Goal: Information Seeking & Learning: Understand process/instructions

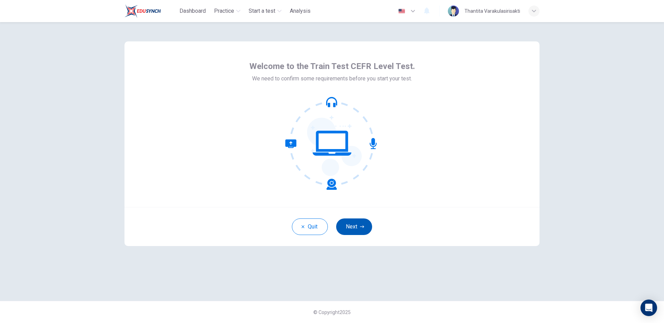
click at [347, 224] on button "Next" at bounding box center [354, 227] width 36 height 17
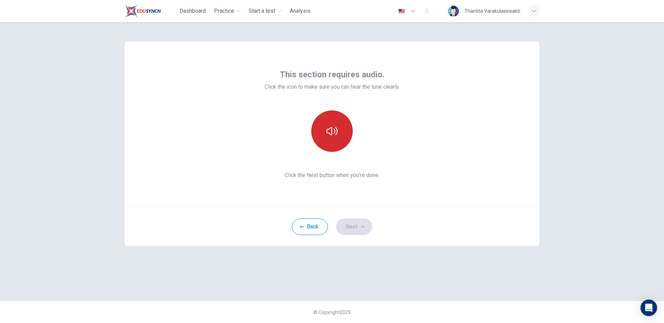
click at [342, 139] on button "button" at bounding box center [331, 131] width 41 height 41
click at [357, 223] on button "Next" at bounding box center [354, 227] width 36 height 17
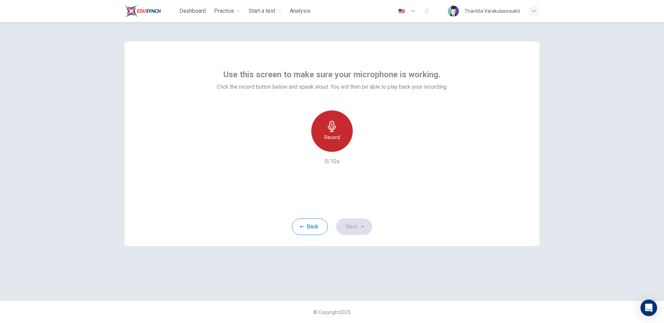
click at [339, 138] on div "Record" at bounding box center [331, 131] width 41 height 41
click at [339, 138] on div "Stop" at bounding box center [331, 131] width 41 height 41
click at [354, 230] on button "Next" at bounding box center [354, 227] width 36 height 17
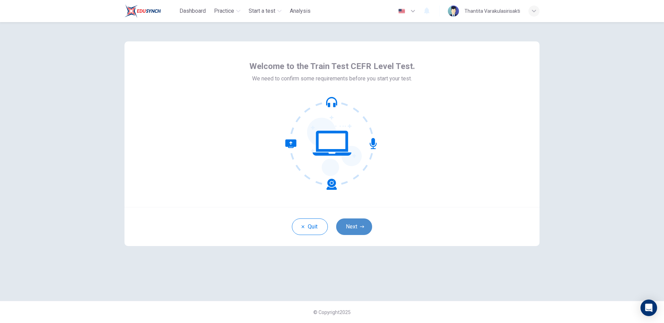
click at [354, 229] on button "Next" at bounding box center [354, 227] width 36 height 17
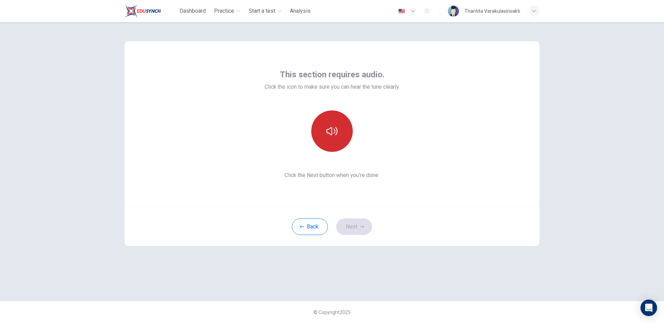
click at [333, 140] on button "button" at bounding box center [331, 131] width 41 height 41
click at [351, 226] on button "Next" at bounding box center [354, 227] width 36 height 17
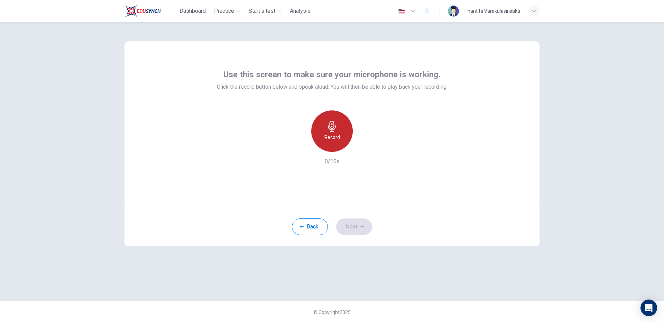
click at [341, 148] on div "Record" at bounding box center [331, 131] width 41 height 41
click at [340, 146] on div "Stop" at bounding box center [331, 131] width 41 height 41
click at [352, 222] on button "Next" at bounding box center [354, 227] width 36 height 17
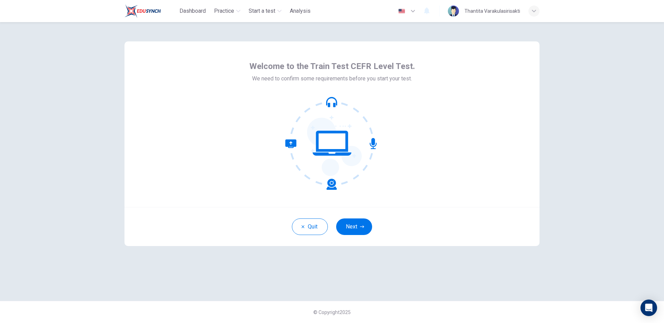
click at [342, 217] on div "Quit Next" at bounding box center [331, 226] width 415 height 39
click at [344, 228] on button "Next" at bounding box center [354, 227] width 36 height 17
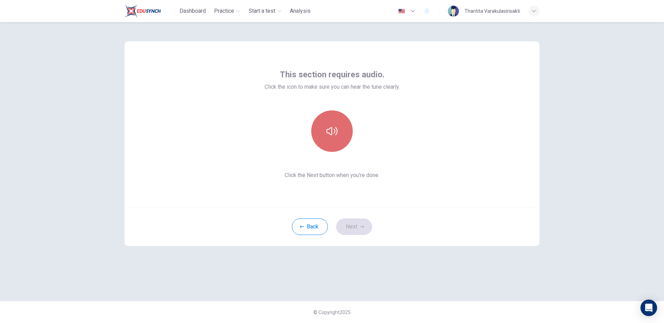
click at [329, 129] on icon "button" at bounding box center [331, 131] width 11 height 8
click at [347, 222] on button "Next" at bounding box center [354, 227] width 36 height 17
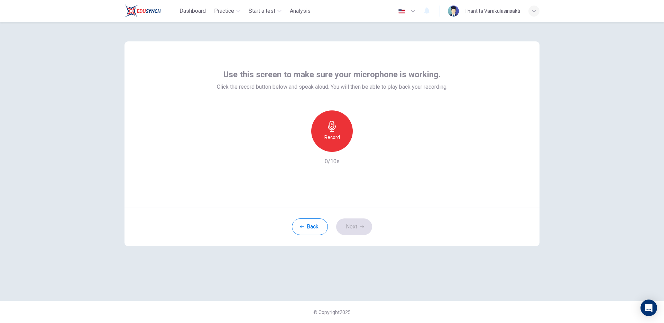
click at [337, 144] on div "Record" at bounding box center [331, 131] width 41 height 41
click at [337, 144] on div "Stop" at bounding box center [331, 131] width 41 height 41
click at [346, 230] on button "Next" at bounding box center [354, 227] width 36 height 17
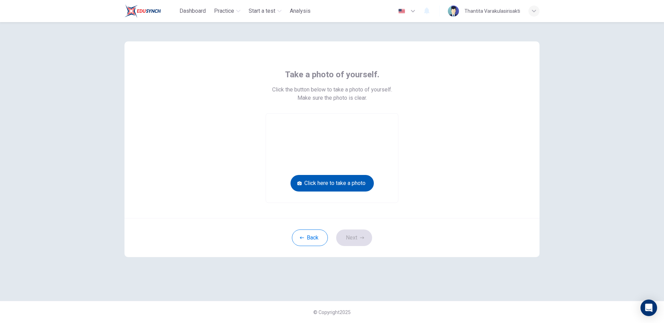
click at [333, 184] on button "Click here to take a photo" at bounding box center [331, 183] width 83 height 17
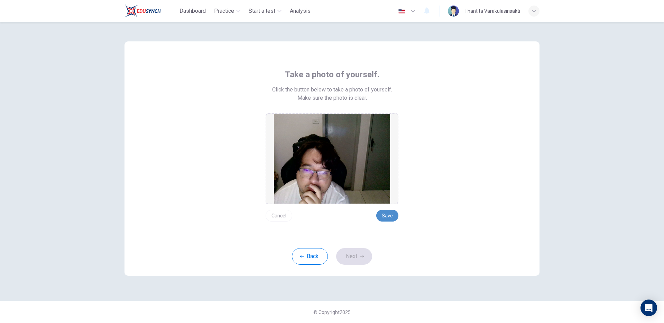
click at [392, 215] on button "Save" at bounding box center [387, 216] width 22 height 12
click at [357, 255] on button "Next" at bounding box center [354, 256] width 36 height 17
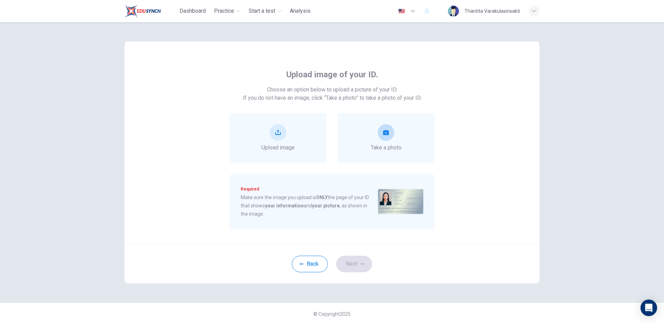
click at [377, 138] on button "take photo" at bounding box center [385, 132] width 17 height 17
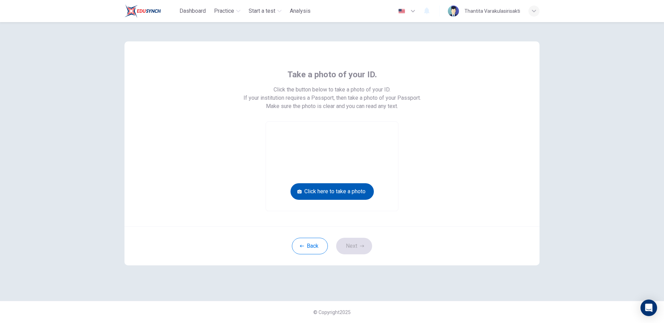
click at [340, 192] on button "Click here to take a photo" at bounding box center [331, 192] width 83 height 17
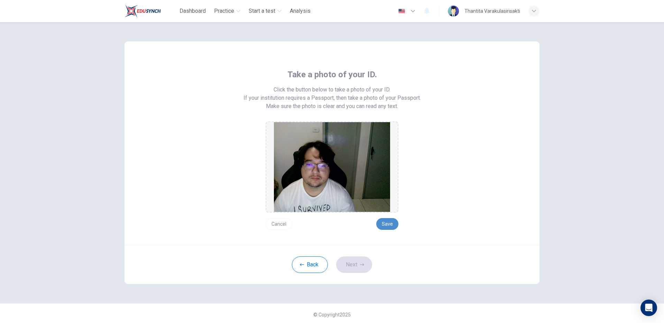
click at [393, 222] on button "Save" at bounding box center [387, 224] width 22 height 12
click at [359, 272] on button "Next" at bounding box center [354, 265] width 36 height 17
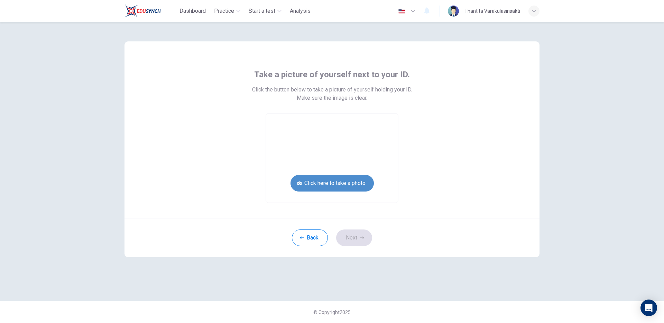
click at [351, 186] on button "Click here to take a photo" at bounding box center [331, 183] width 83 height 17
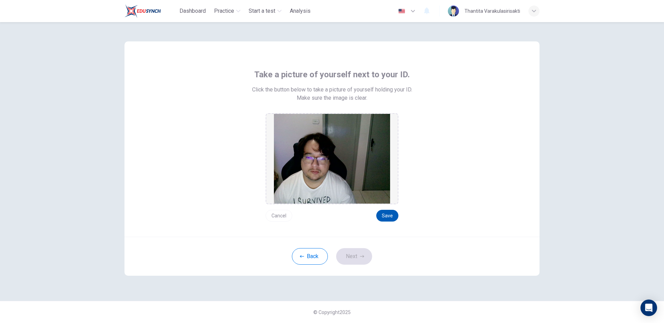
click at [385, 213] on button "Save" at bounding box center [387, 216] width 22 height 12
click at [347, 261] on button "Next" at bounding box center [354, 256] width 36 height 17
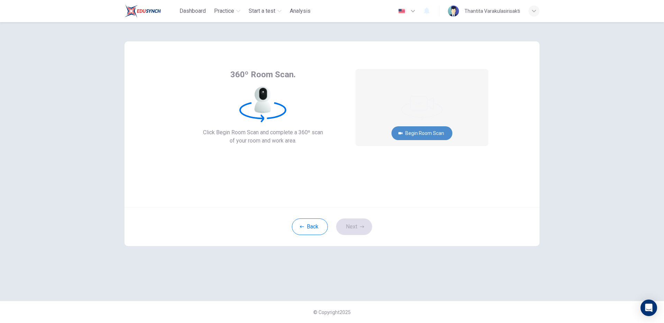
click at [401, 132] on icon "button" at bounding box center [400, 133] width 4 height 4
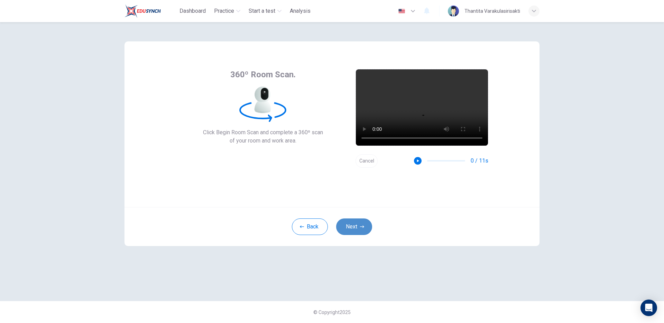
click at [354, 230] on button "Next" at bounding box center [354, 227] width 36 height 17
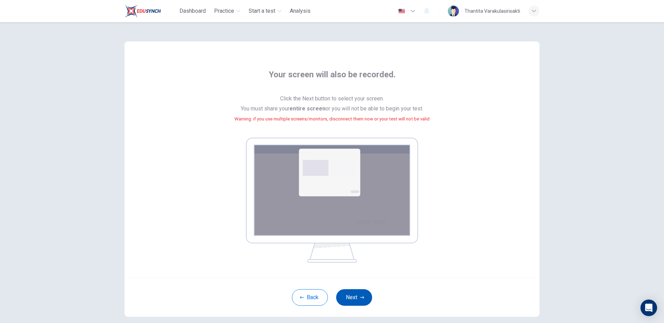
click at [355, 298] on button "Next" at bounding box center [354, 298] width 36 height 17
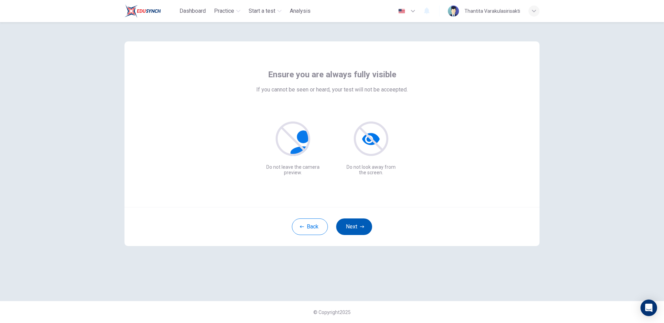
click at [346, 226] on button "Next" at bounding box center [354, 227] width 36 height 17
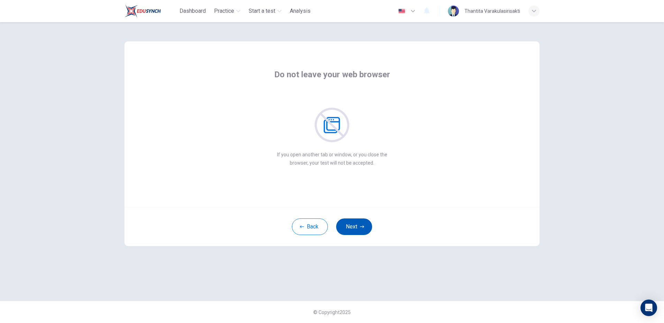
click at [346, 226] on button "Next" at bounding box center [354, 227] width 36 height 17
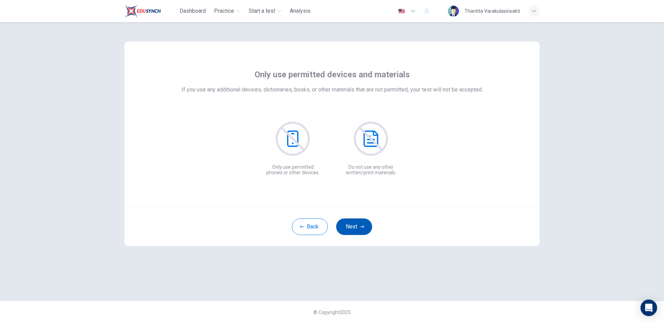
click at [346, 226] on button "Next" at bounding box center [354, 227] width 36 height 17
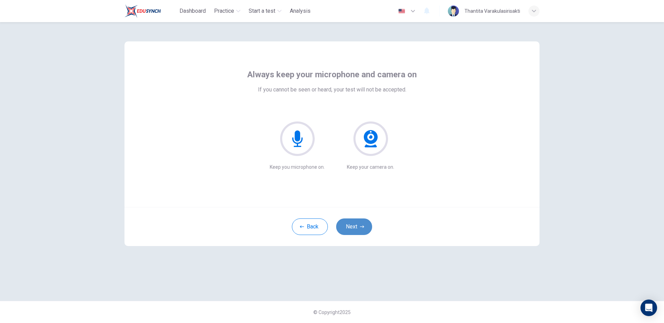
click at [346, 226] on button "Next" at bounding box center [354, 227] width 36 height 17
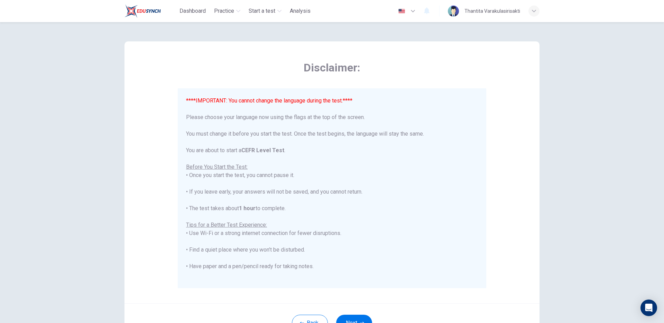
scroll to position [61, 0]
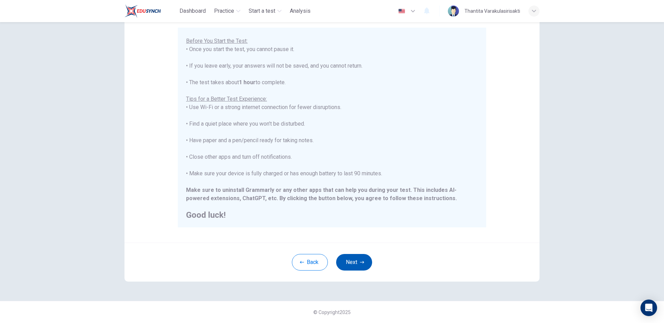
click at [360, 264] on icon "button" at bounding box center [362, 263] width 4 height 4
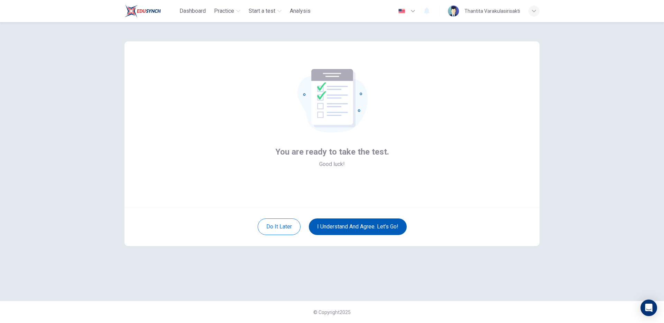
scroll to position [0, 0]
click at [375, 229] on button "I understand and agree. Let’s go!" at bounding box center [358, 227] width 98 height 17
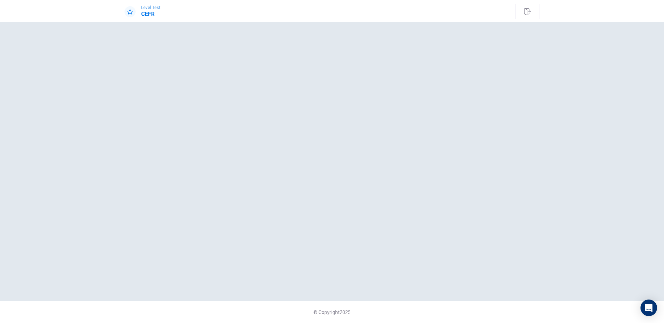
drag, startPoint x: 659, startPoint y: 263, endPoint x: 561, endPoint y: 118, distance: 175.0
drag, startPoint x: 561, startPoint y: 118, endPoint x: 534, endPoint y: 106, distance: 29.9
drag, startPoint x: 343, startPoint y: 138, endPoint x: 327, endPoint y: 121, distance: 23.7
drag, startPoint x: 260, startPoint y: 100, endPoint x: 258, endPoint y: 92, distance: 7.5
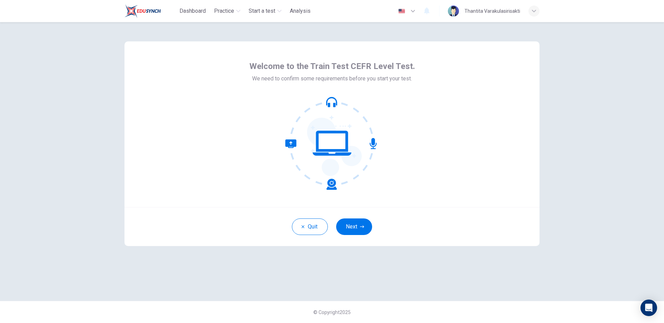
click at [356, 225] on button "Next" at bounding box center [354, 227] width 36 height 17
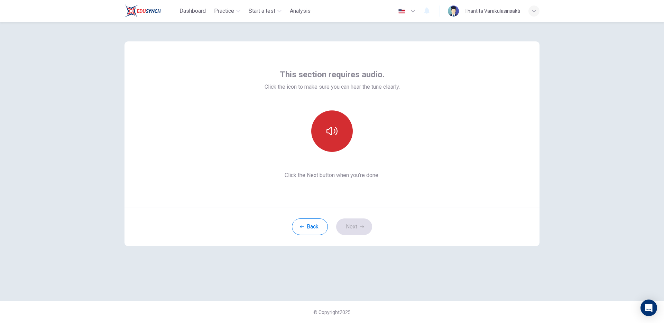
click at [344, 137] on button "button" at bounding box center [331, 131] width 41 height 41
click at [361, 229] on icon "button" at bounding box center [362, 227] width 4 height 4
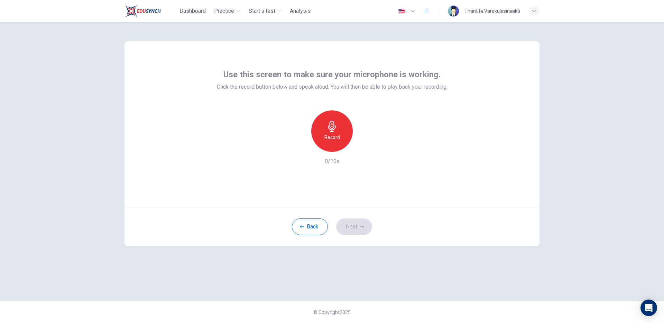
click at [341, 144] on div "Record" at bounding box center [331, 131] width 41 height 41
click at [341, 144] on div "Stop" at bounding box center [331, 131] width 41 height 41
click at [348, 225] on button "Next" at bounding box center [354, 227] width 36 height 17
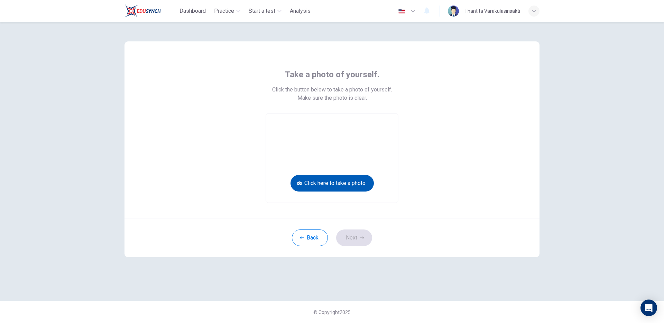
click at [341, 183] on button "Click here to take a photo" at bounding box center [331, 183] width 83 height 17
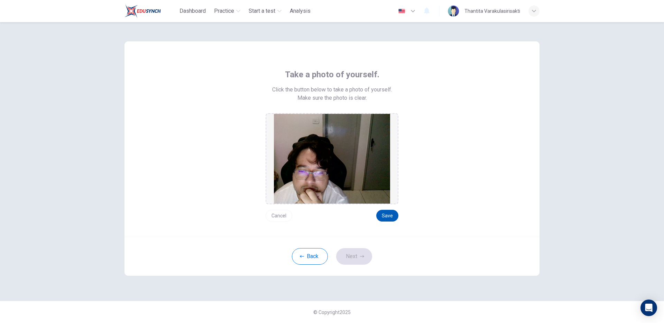
click at [390, 220] on button "Save" at bounding box center [387, 216] width 22 height 12
click at [354, 260] on button "Next" at bounding box center [354, 256] width 36 height 17
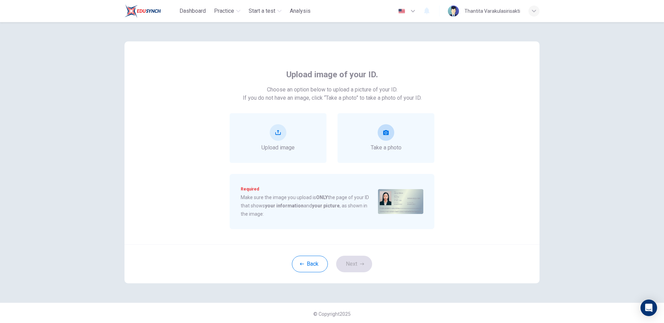
click at [351, 137] on div "Take a photo" at bounding box center [385, 138] width 97 height 50
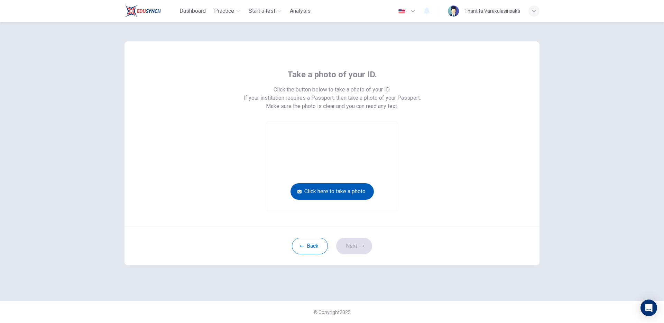
click at [345, 190] on button "Click here to take a photo" at bounding box center [331, 192] width 83 height 17
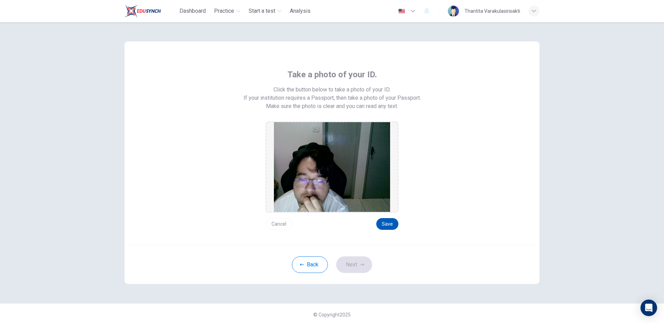
click at [383, 224] on button "Save" at bounding box center [387, 224] width 22 height 12
click at [354, 267] on button "Next" at bounding box center [354, 265] width 36 height 17
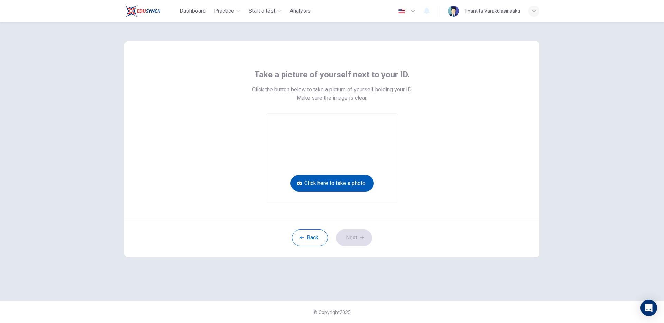
click at [332, 179] on button "Click here to take a photo" at bounding box center [331, 183] width 83 height 17
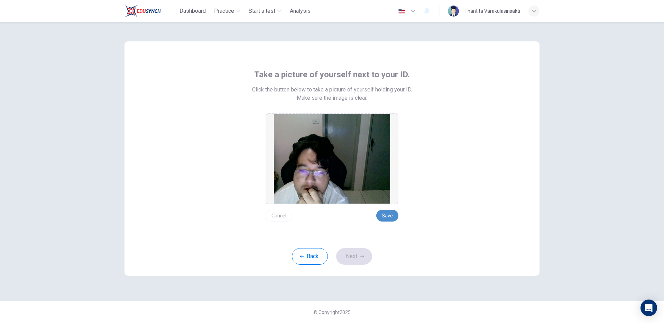
click at [388, 216] on button "Save" at bounding box center [387, 216] width 22 height 12
click at [363, 256] on icon "button" at bounding box center [362, 256] width 4 height 2
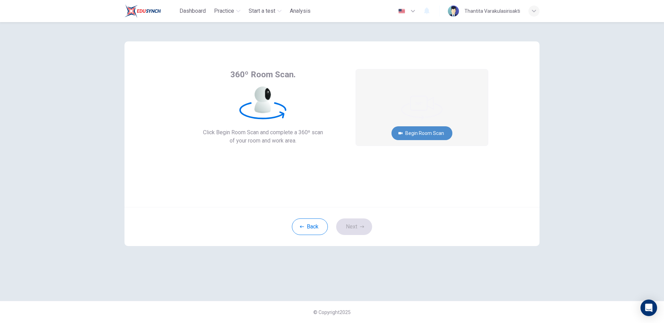
click at [423, 131] on button "Begin Room Scan" at bounding box center [421, 133] width 61 height 14
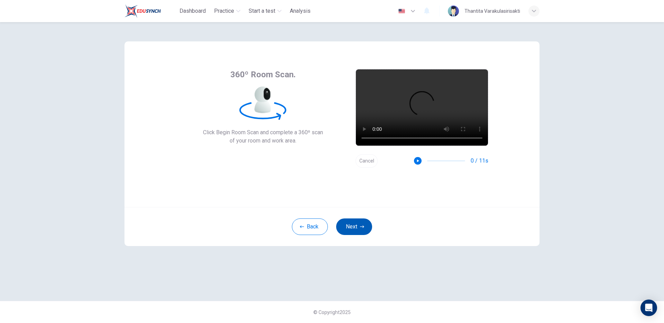
click at [359, 227] on button "Next" at bounding box center [354, 227] width 36 height 17
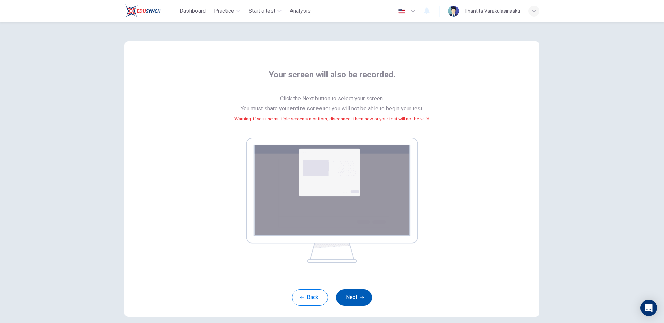
click at [357, 297] on button "Next" at bounding box center [354, 298] width 36 height 17
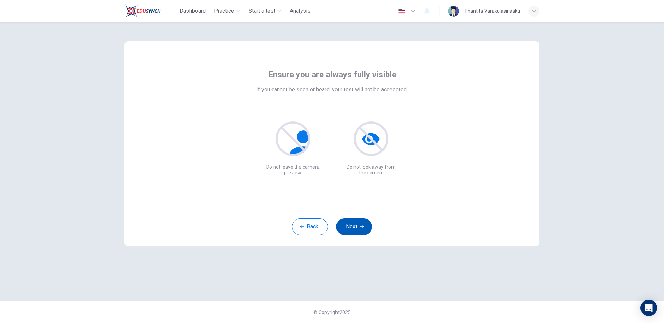
click at [356, 226] on button "Next" at bounding box center [354, 227] width 36 height 17
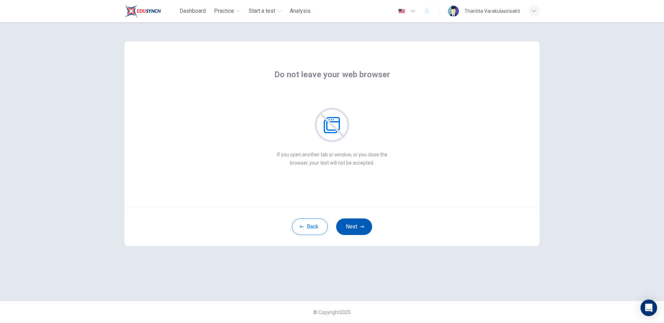
click at [345, 226] on button "Next" at bounding box center [354, 227] width 36 height 17
click at [363, 225] on icon "button" at bounding box center [362, 227] width 4 height 4
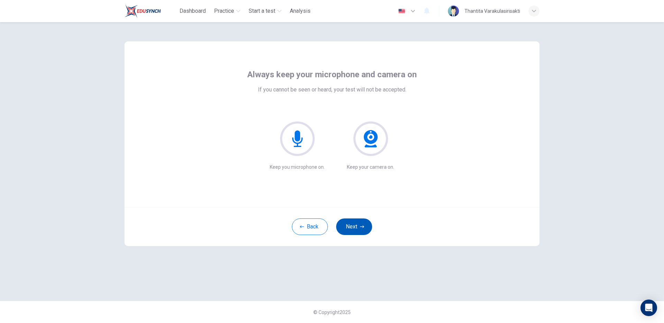
click at [363, 225] on icon "button" at bounding box center [362, 227] width 4 height 4
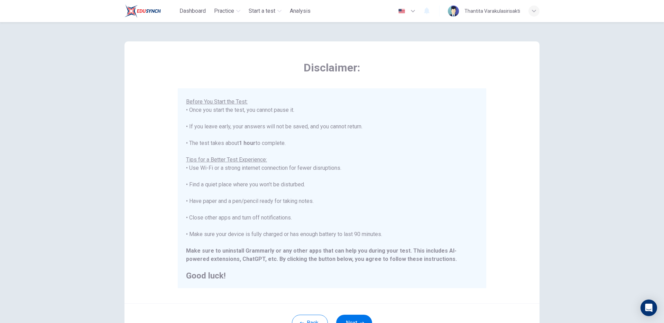
scroll to position [61, 0]
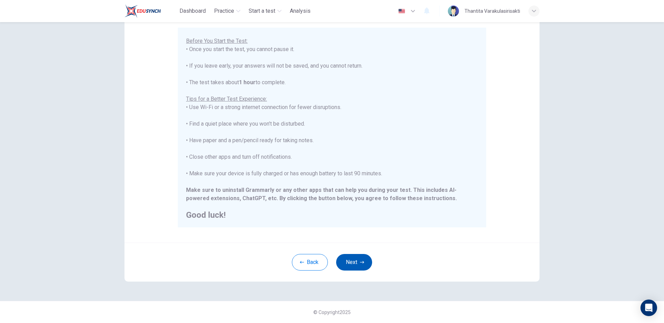
click at [360, 261] on icon "button" at bounding box center [362, 263] width 4 height 4
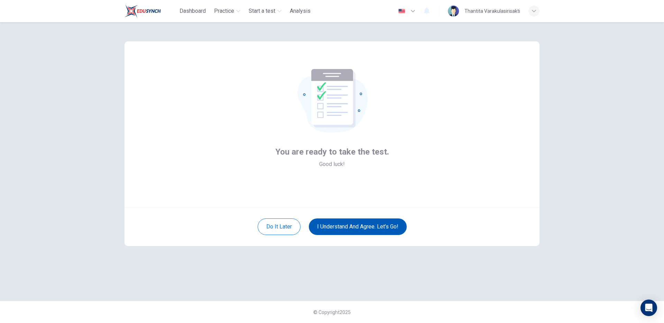
scroll to position [0, 0]
click at [379, 228] on button "I understand and agree. Let’s go!" at bounding box center [358, 227] width 98 height 17
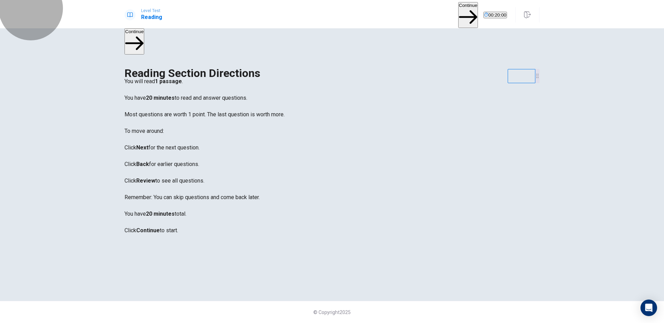
click at [458, 13] on button "Continue" at bounding box center [468, 15] width 20 height 26
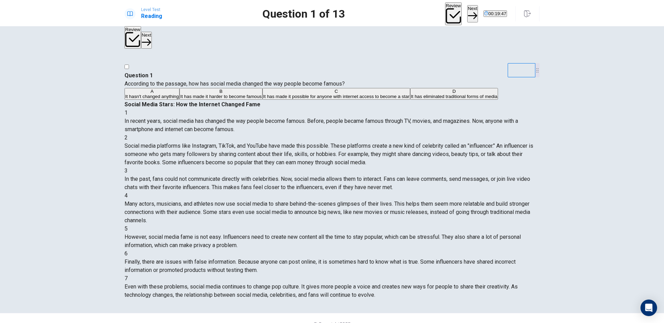
click at [483, 192] on div "3 In the past, fans could not communicate directly with celebrities. Now, socia…" at bounding box center [331, 179] width 415 height 25
click at [525, 11] on icon "button" at bounding box center [527, 13] width 7 height 7
